Goal: Navigation & Orientation: Go to known website

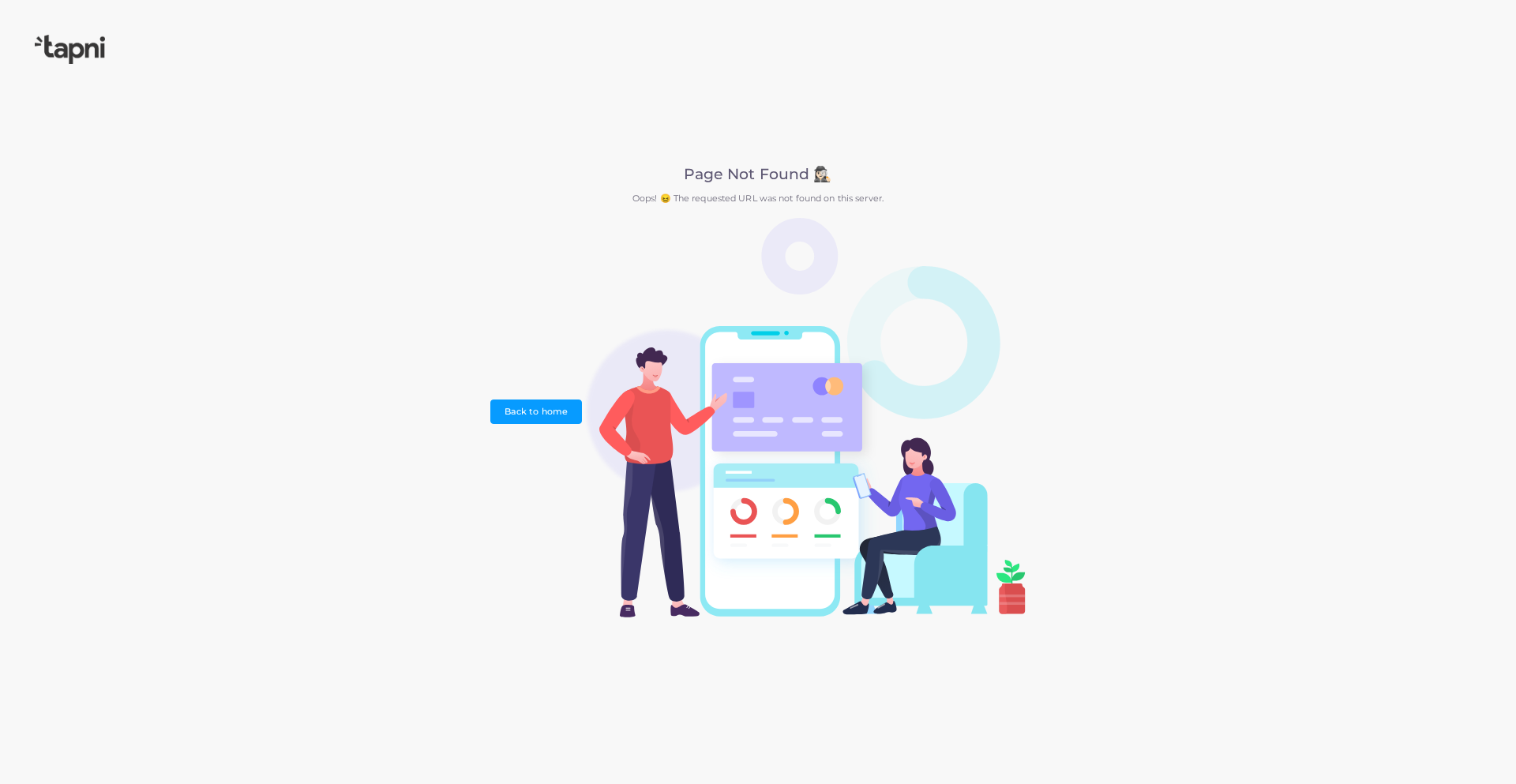
click at [70, 53] on img at bounding box center [70, 50] width 70 height 29
click at [79, 50] on img at bounding box center [70, 50] width 70 height 29
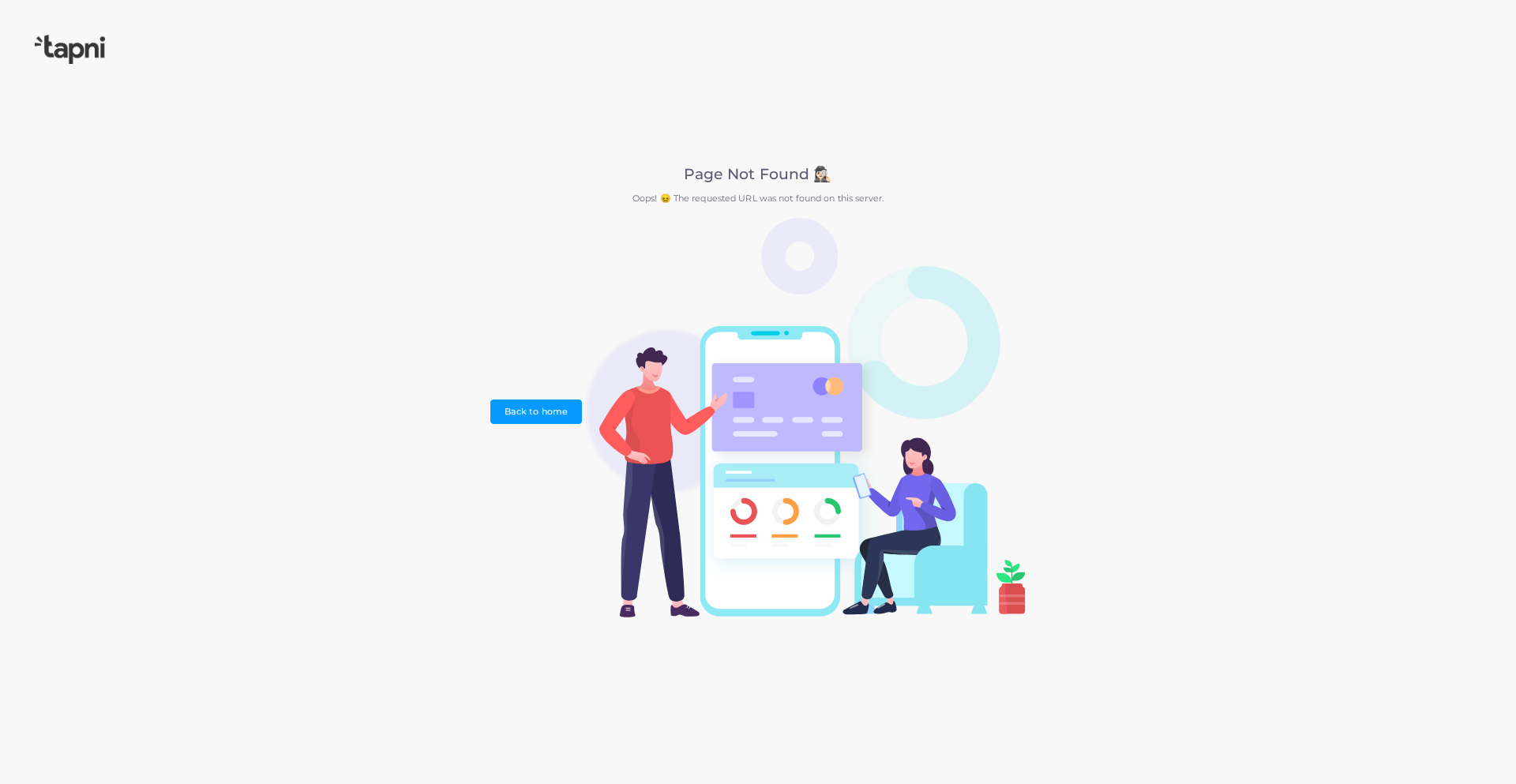
click at [79, 50] on img at bounding box center [70, 50] width 70 height 29
click at [79, 51] on img at bounding box center [70, 50] width 70 height 29
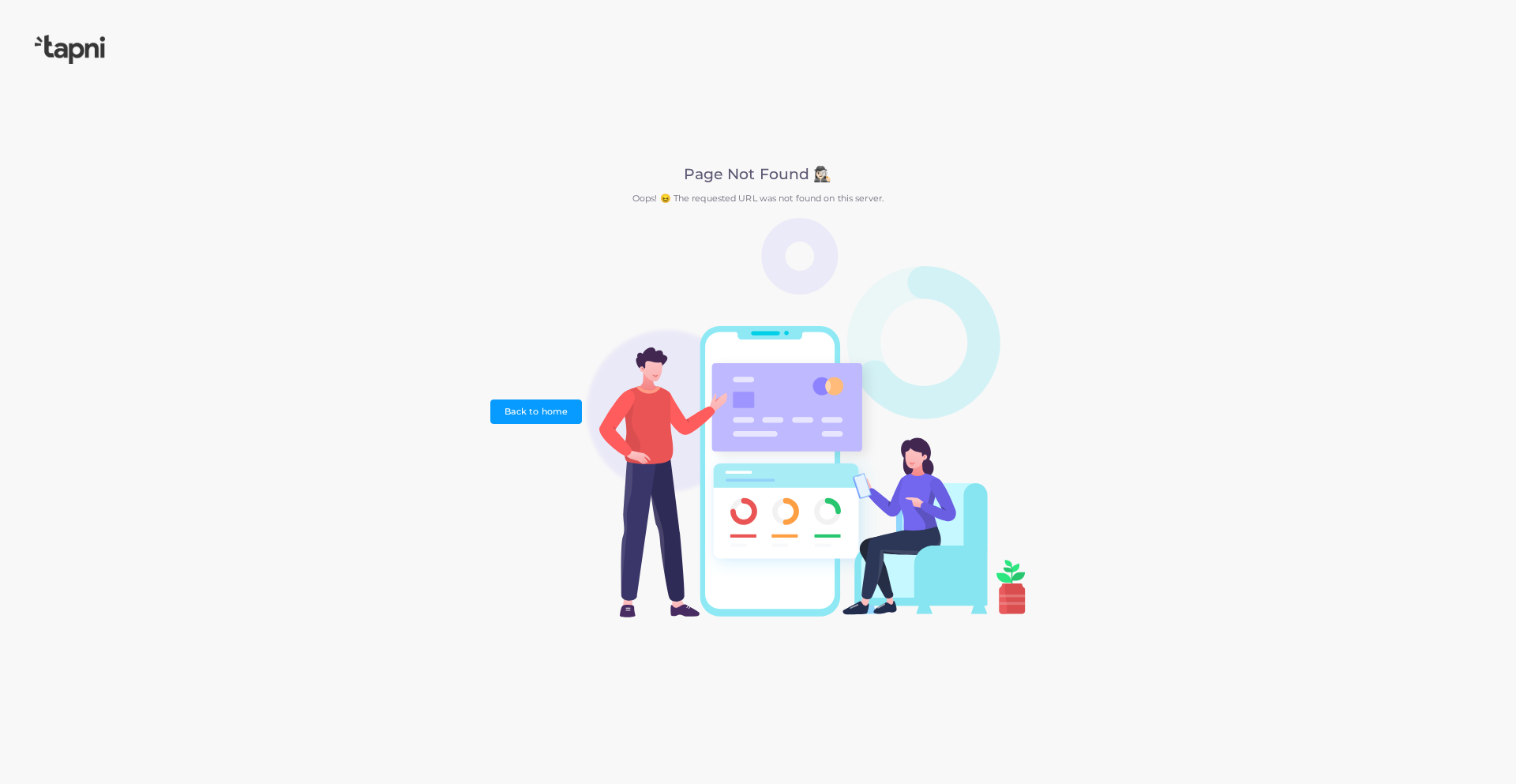
click at [79, 51] on img at bounding box center [70, 50] width 70 height 29
